Goal: Information Seeking & Learning: Understand process/instructions

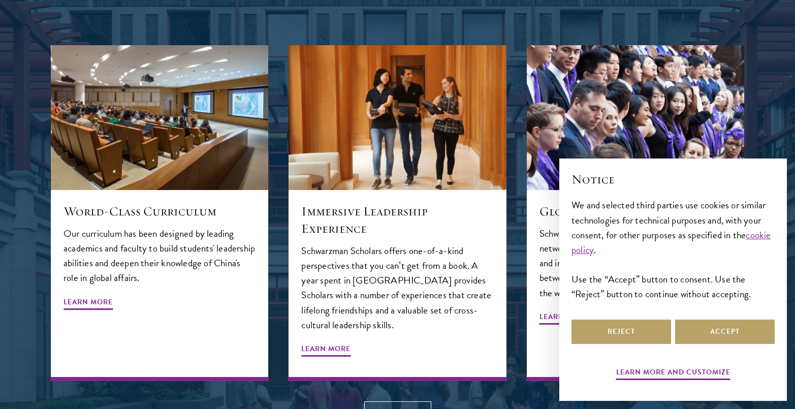
scroll to position [1087, 0]
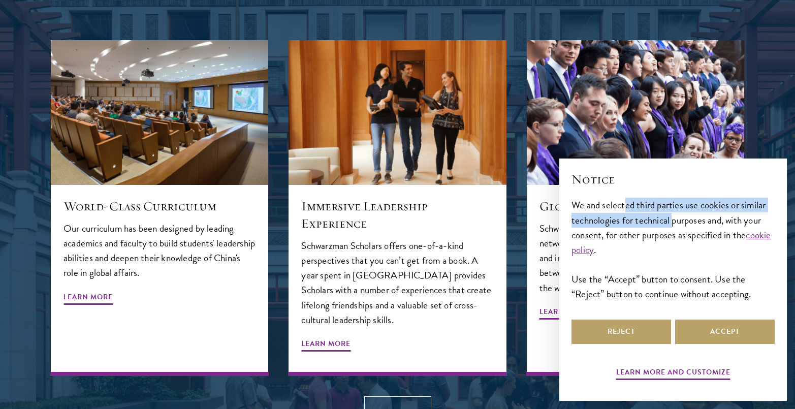
drag, startPoint x: 630, startPoint y: 208, endPoint x: 675, endPoint y: 217, distance: 45.7
click at [675, 217] on div "We and selected third parties use cookies or similar technologies for technical…" at bounding box center [672, 249] width 203 height 103
click at [650, 322] on button "Reject" at bounding box center [621, 331] width 100 height 24
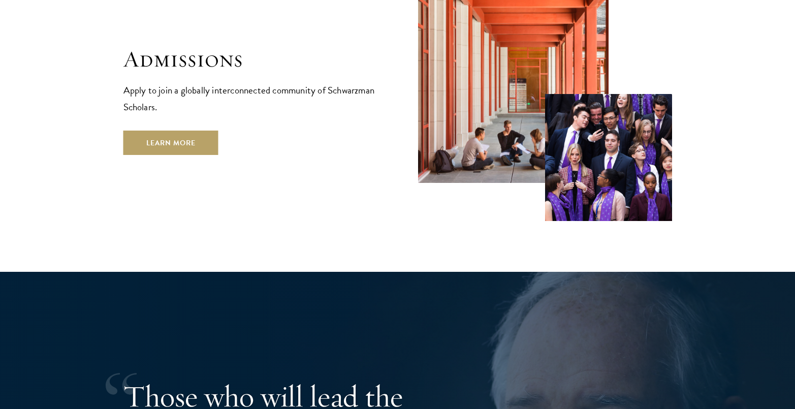
scroll to position [1749, 0]
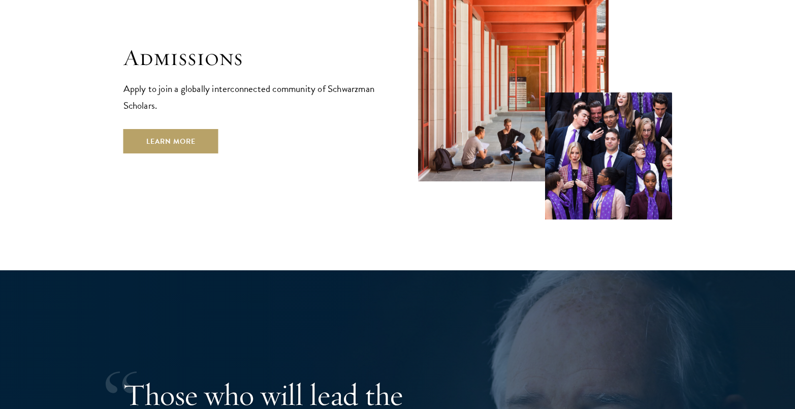
click at [212, 137] on div "Admissions Apply to join a globally interconnected community of Schwarzman Scho…" at bounding box center [397, 73] width 549 height 292
click at [212, 136] on div "Admissions Apply to join a globally interconnected community of Schwarzman Scho…" at bounding box center [397, 73] width 549 height 292
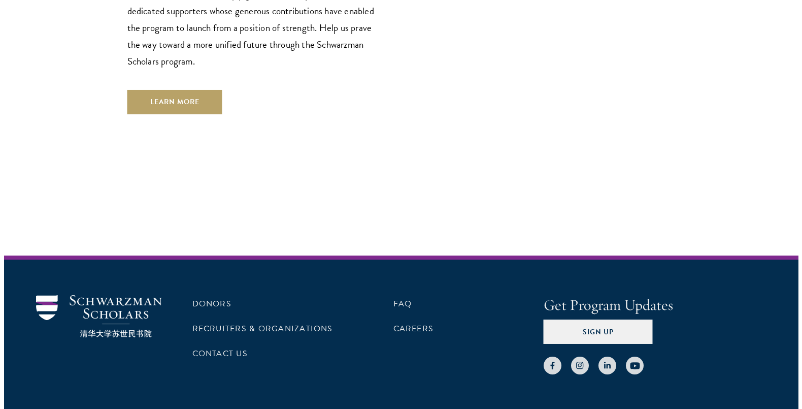
scroll to position [3068, 0]
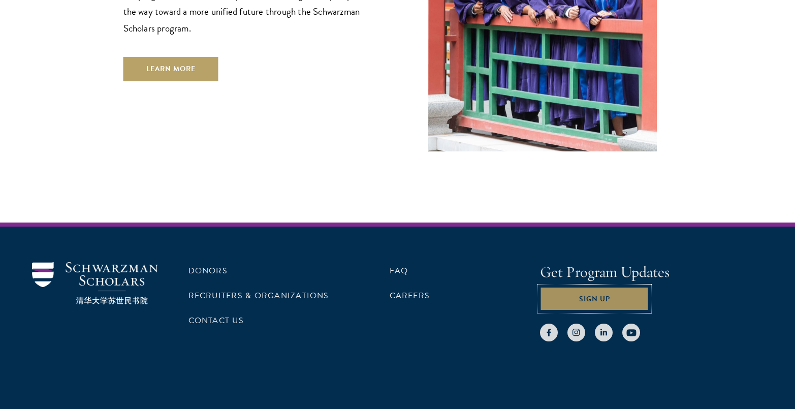
click at [584, 286] on button "Sign Up" at bounding box center [594, 298] width 109 height 24
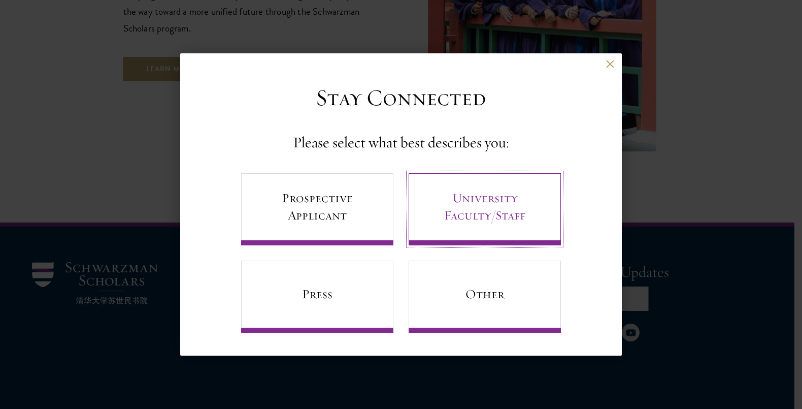
click at [412, 216] on link "University Faculty/Staff" at bounding box center [485, 209] width 152 height 72
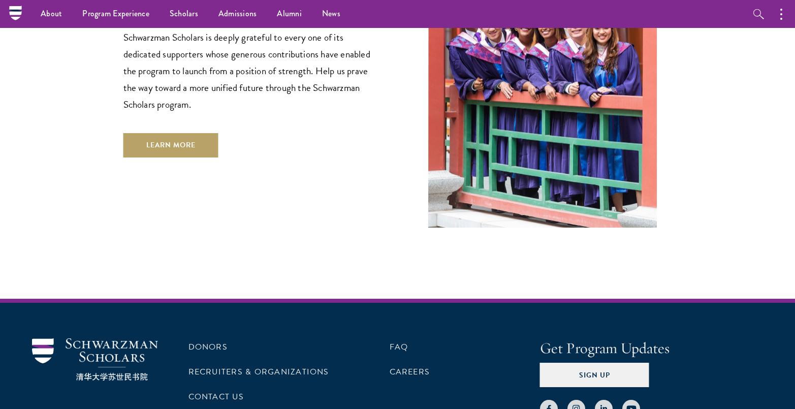
scroll to position [2990, 0]
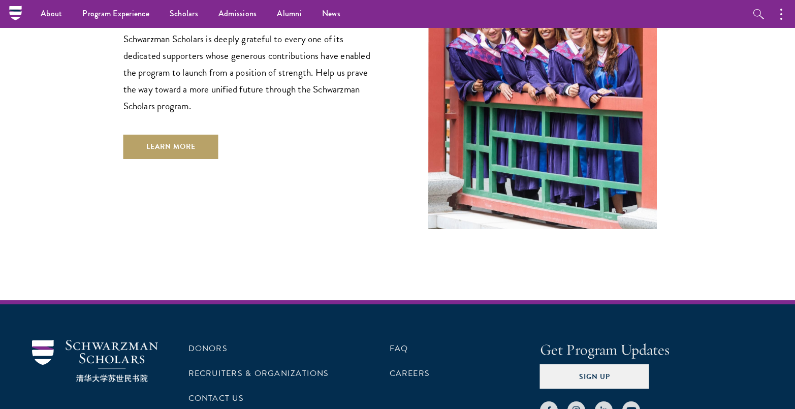
click at [650, 364] on div "Sign Up" at bounding box center [651, 376] width 223 height 24
click at [647, 364] on button "Sign Up" at bounding box center [594, 376] width 109 height 24
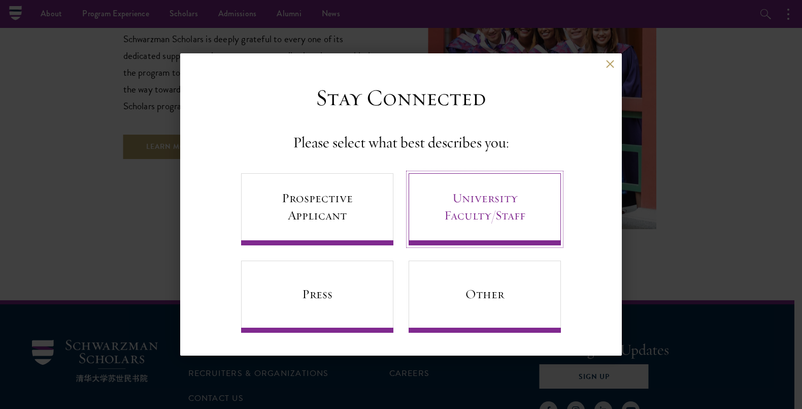
click at [532, 223] on link "University Faculty/Staff" at bounding box center [485, 209] width 152 height 72
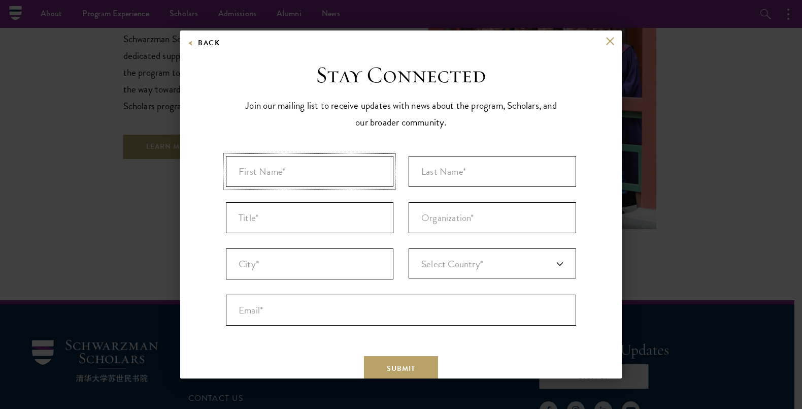
click at [360, 169] on input "First Name* *" at bounding box center [310, 171] width 168 height 31
type input "moncef"
type input "[PERSON_NAME]"
click at [513, 135] on div "Stay Connected Join our mailing list to receive updates with news about the pro…" at bounding box center [401, 231] width 350 height 340
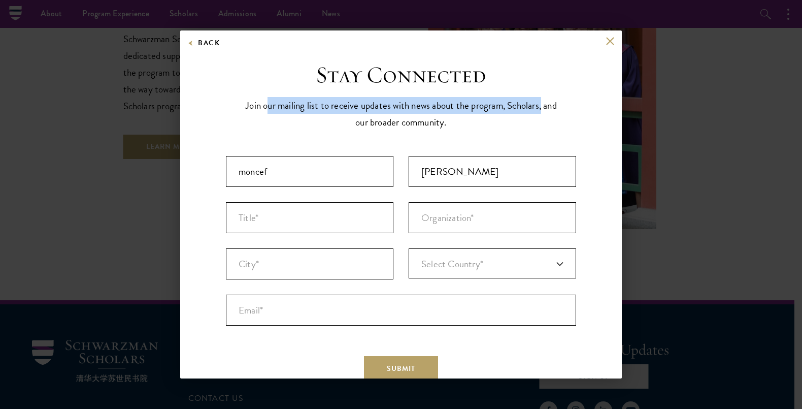
drag, startPoint x: 283, startPoint y: 105, endPoint x: 552, endPoint y: 113, distance: 269.3
click at [552, 113] on p "Join our mailing list to receive updates with news about the program, Scholars,…" at bounding box center [401, 114] width 315 height 34
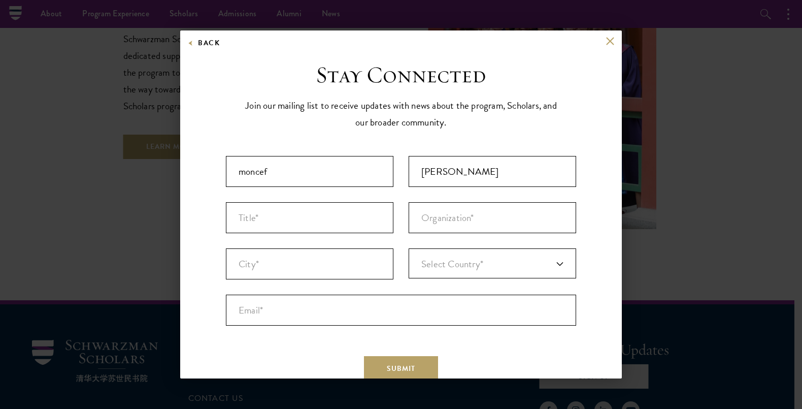
click at [572, 125] on div "Stay Connected Please select what best describes you: Prospective Applicant Uni…" at bounding box center [401, 231] width 442 height 340
click at [663, 127] on div "Back Stay Connected Please select what best describes you: Prospective Applican…" at bounding box center [401, 204] width 802 height 348
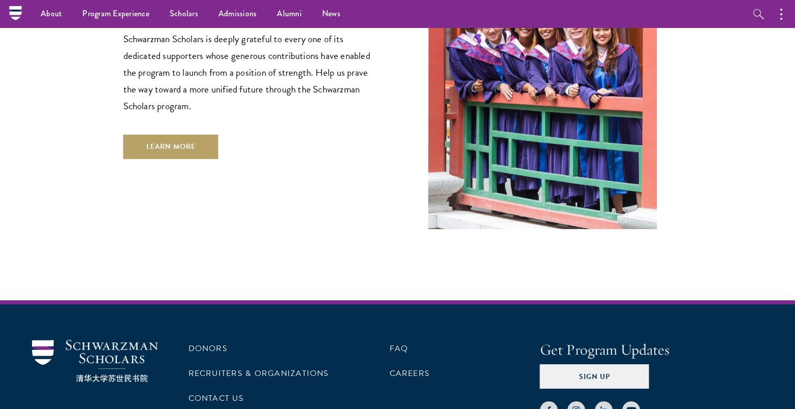
drag, startPoint x: 354, startPoint y: 163, endPoint x: 361, endPoint y: 18, distance: 144.9
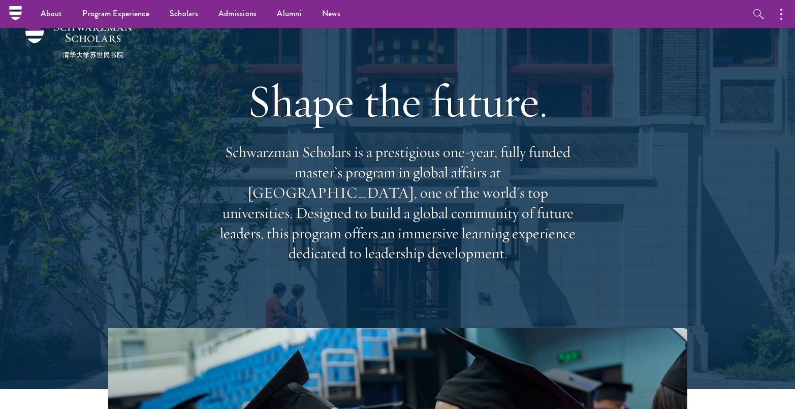
scroll to position [0, 0]
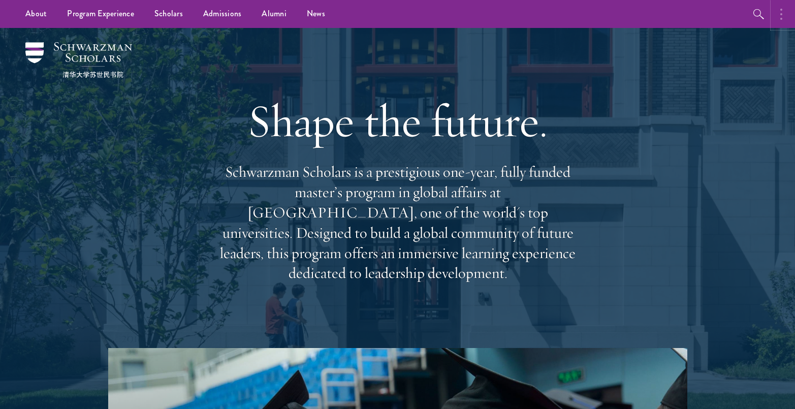
click at [780, 16] on button "button" at bounding box center [784, 14] width 22 height 28
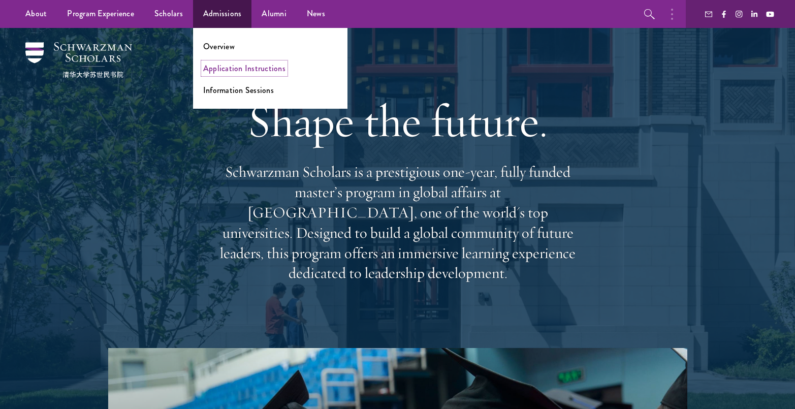
click at [224, 66] on link "Application Instructions" at bounding box center [244, 68] width 82 height 12
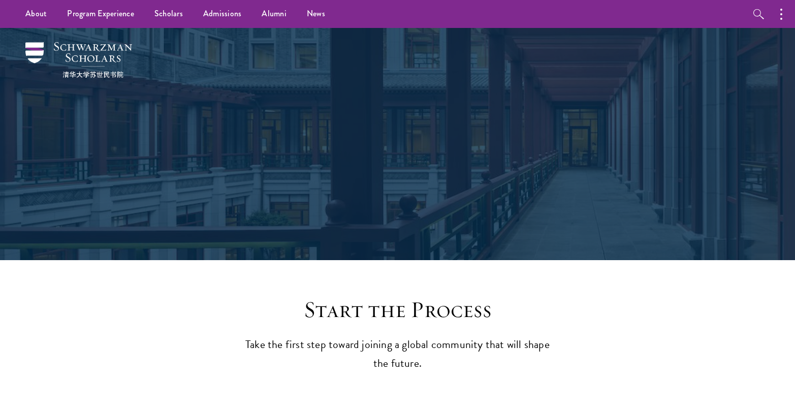
drag, startPoint x: 187, startPoint y: 83, endPoint x: 162, endPoint y: 144, distance: 65.4
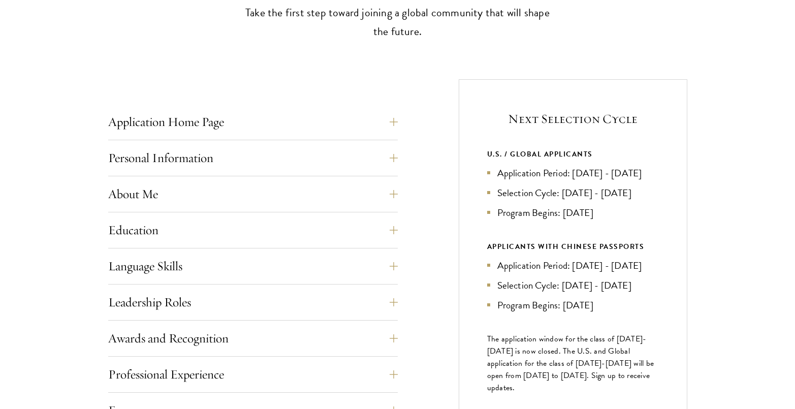
scroll to position [342, 0]
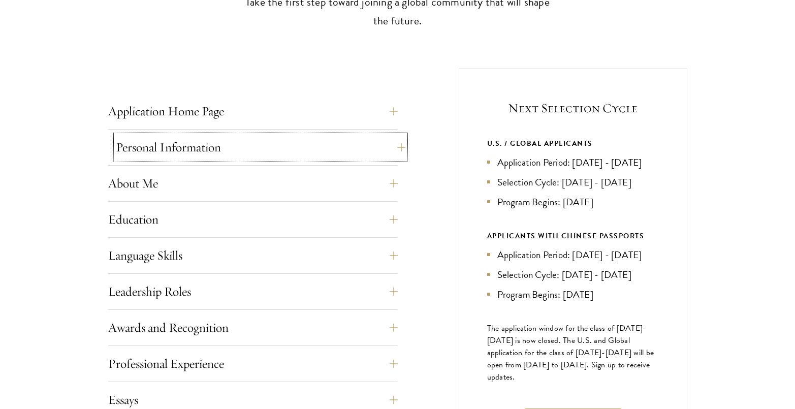
click at [153, 153] on button "Personal Information" at bounding box center [261, 147] width 290 height 24
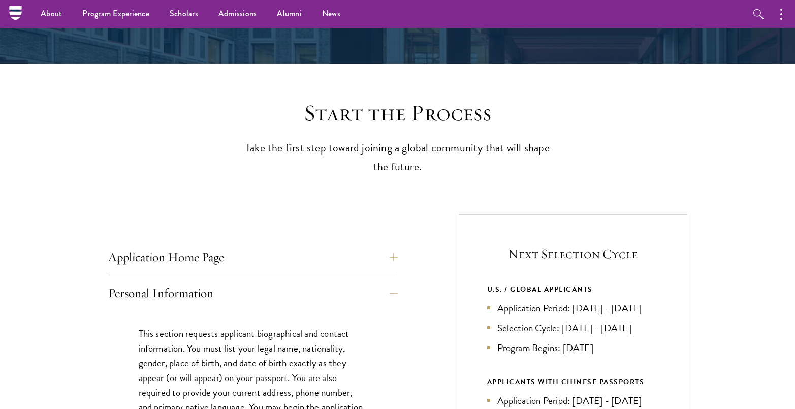
scroll to position [0, 0]
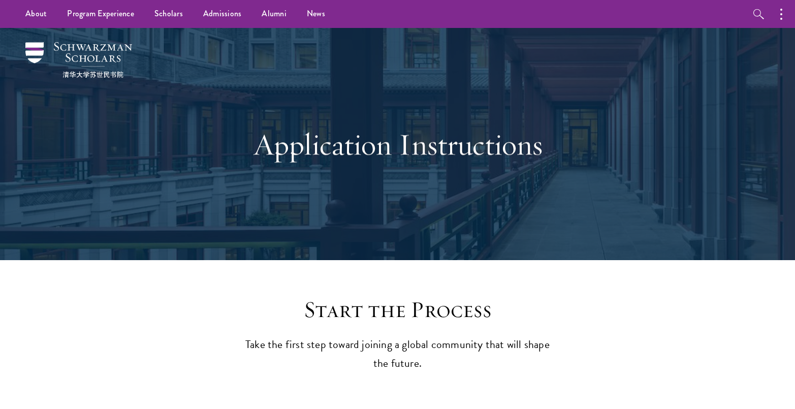
drag, startPoint x: 466, startPoint y: 48, endPoint x: 459, endPoint y: 63, distance: 17.3
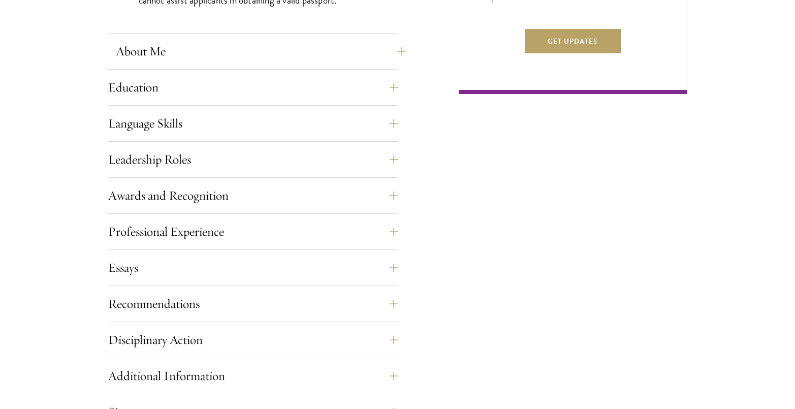
scroll to position [732, 0]
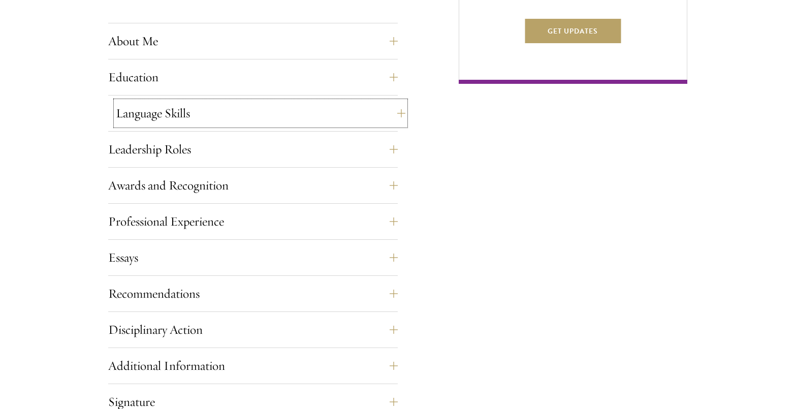
click at [368, 111] on button "Language Skills" at bounding box center [261, 113] width 290 height 24
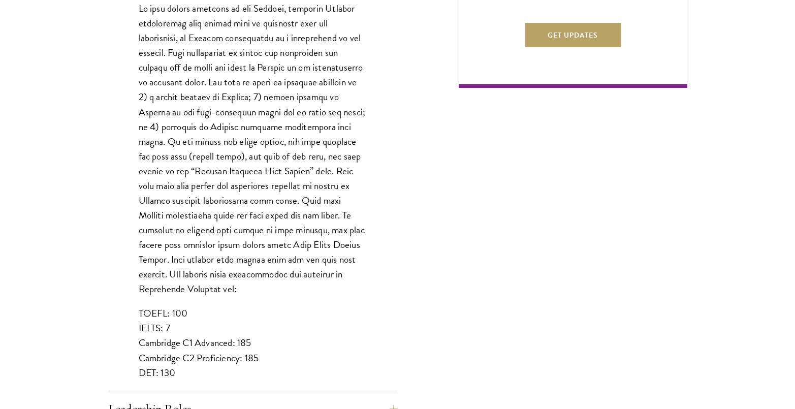
scroll to position [729, 0]
